Goal: Information Seeking & Learning: Learn about a topic

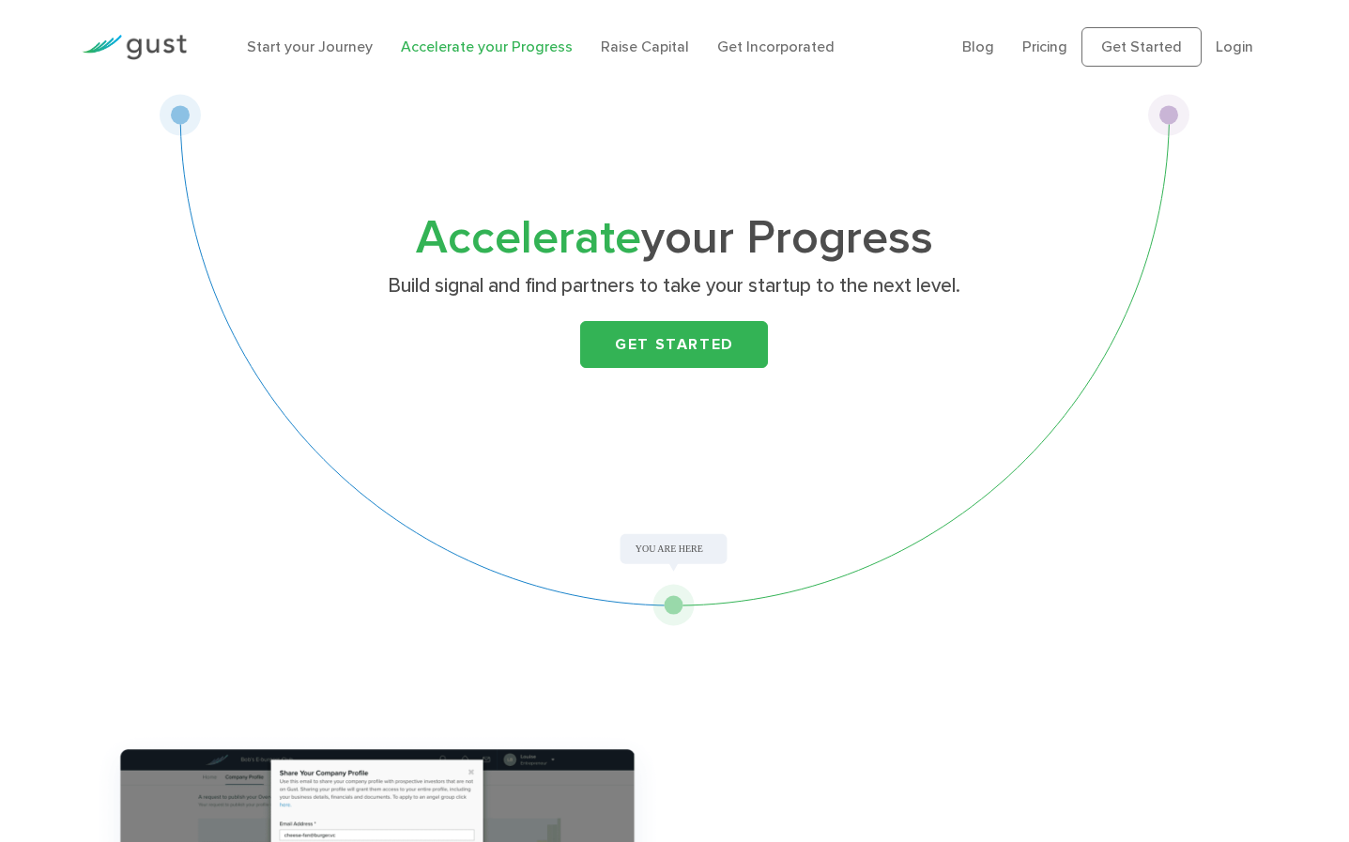
click at [1033, 62] on ul "Blog FAQ Pricing Get Started Login Login" at bounding box center [1114, 46] width 305 height 39
click at [1037, 47] on link "Pricing" at bounding box center [1044, 47] width 45 height 18
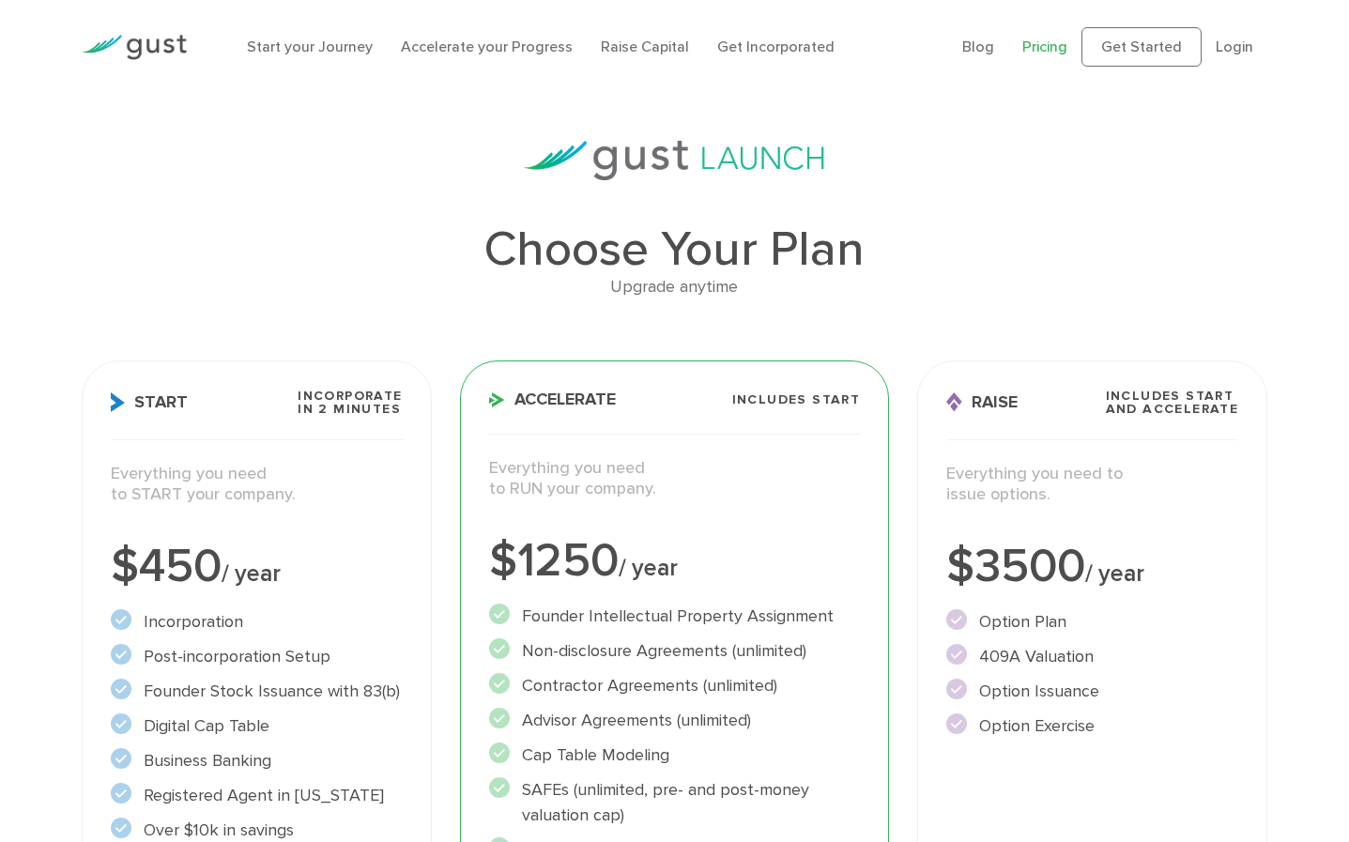
click at [619, 32] on div "Start your Journey Accelerate your Progress Raise Capital Get Incorporated" at bounding box center [590, 47] width 715 height 60
click at [619, 35] on div "Start your Journey Accelerate your Progress Raise Capital Get Incorporated" at bounding box center [590, 47] width 715 height 60
click at [619, 39] on link "Raise Capital" at bounding box center [645, 47] width 88 height 18
